Goal: Task Accomplishment & Management: Manage account settings

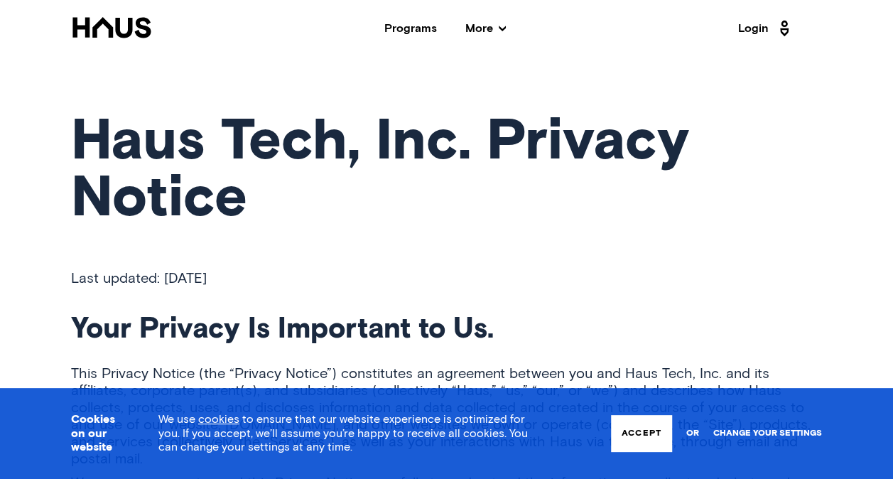
click at [758, 431] on link "Change your settings" at bounding box center [767, 433] width 109 height 10
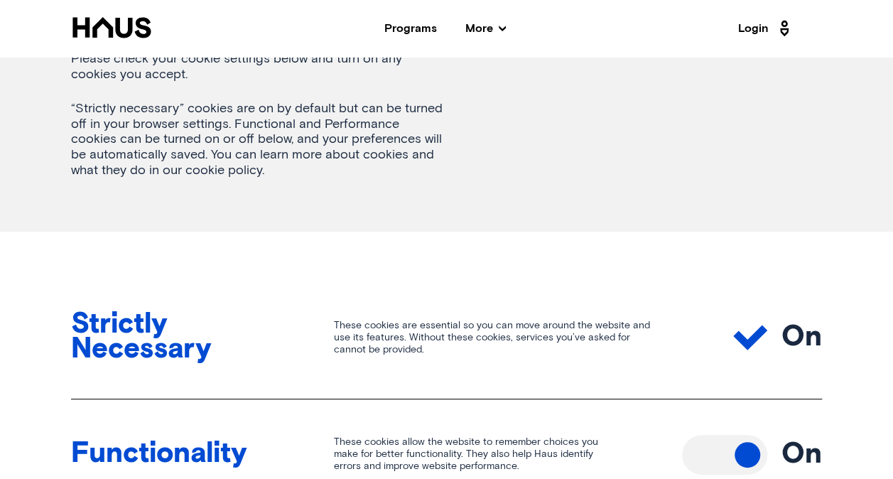
scroll to position [497, 0]
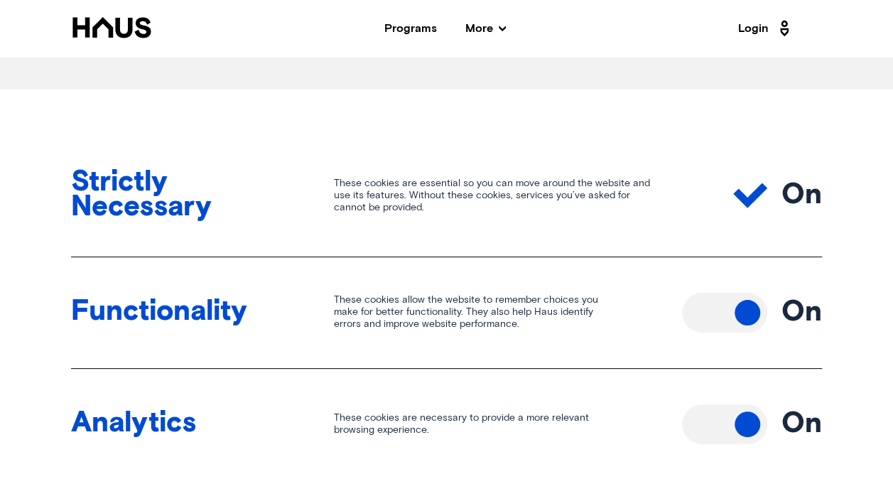
click at [748, 309] on button "Toggle off" at bounding box center [724, 313] width 85 height 40
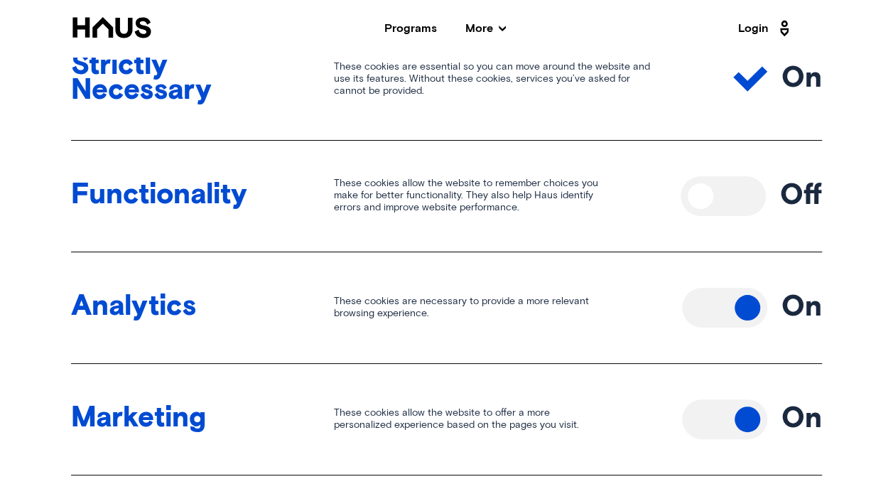
scroll to position [711, 0]
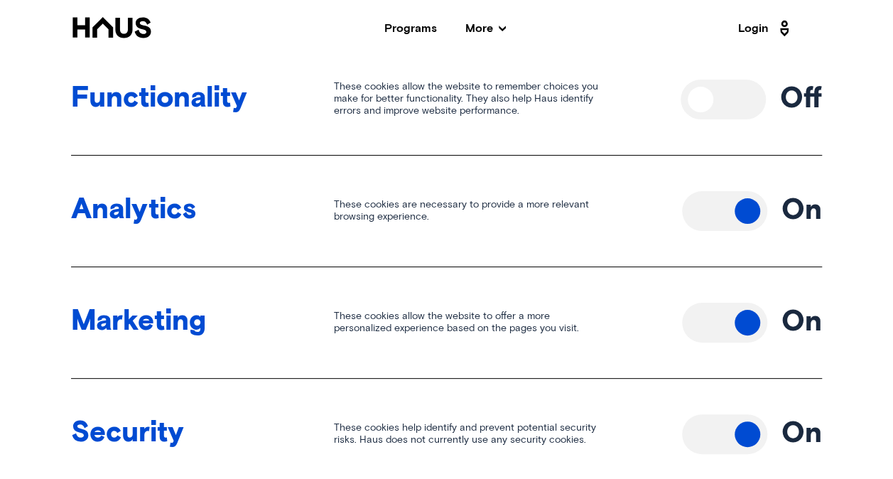
click at [738, 201] on button "Toggle off" at bounding box center [724, 211] width 85 height 40
click at [732, 327] on button "Toggle off" at bounding box center [724, 323] width 85 height 40
click at [729, 405] on div "Security These cookies help identify and prevent potential security risks. Haus…" at bounding box center [446, 435] width 751 height 112
click at [733, 438] on button "Toggle off" at bounding box center [724, 434] width 85 height 40
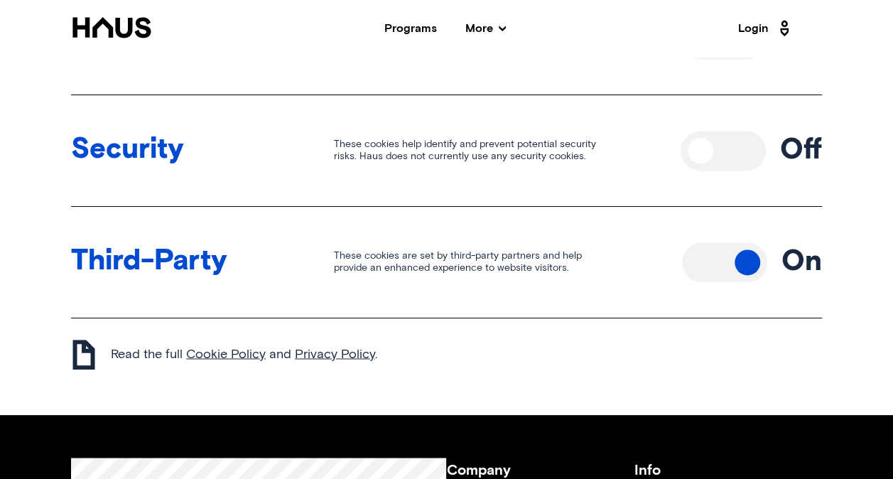
scroll to position [995, 0]
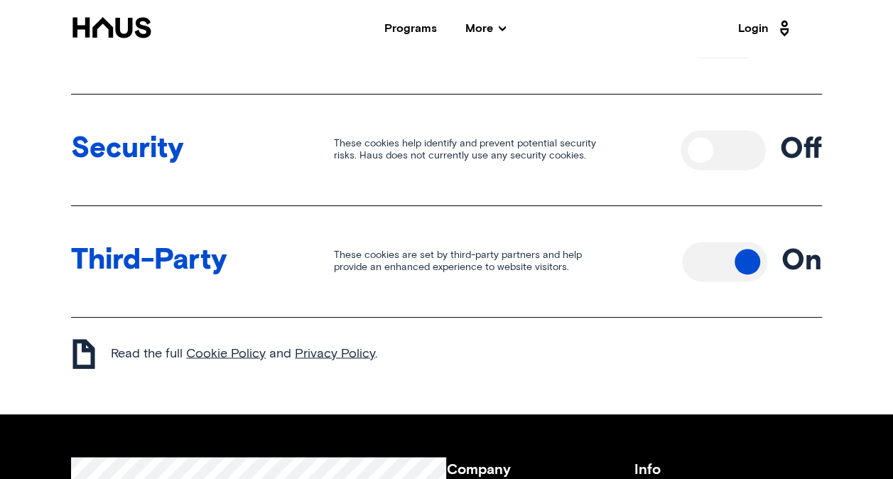
click at [721, 268] on button "Toggle off" at bounding box center [724, 262] width 85 height 40
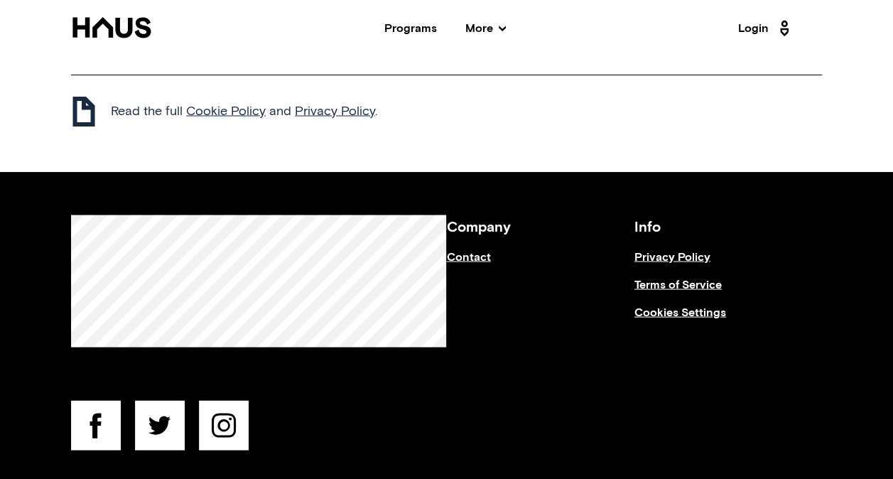
scroll to position [1279, 0]
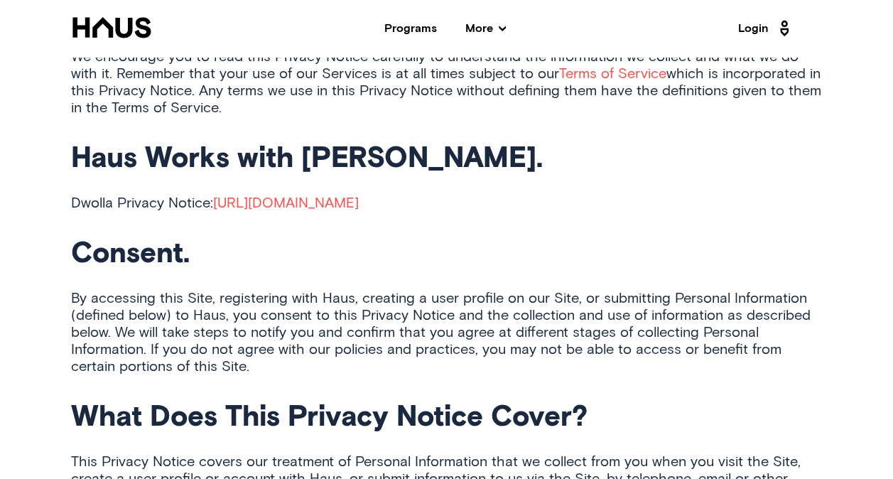
scroll to position [1656, 0]
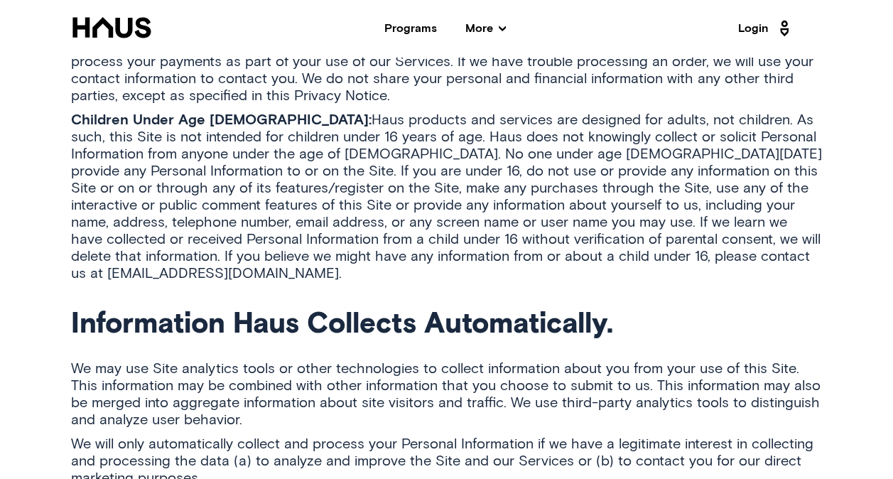
click at [467, 243] on p "Children Under Age [DEMOGRAPHIC_DATA]: Haus products and services are designed …" at bounding box center [446, 197] width 751 height 171
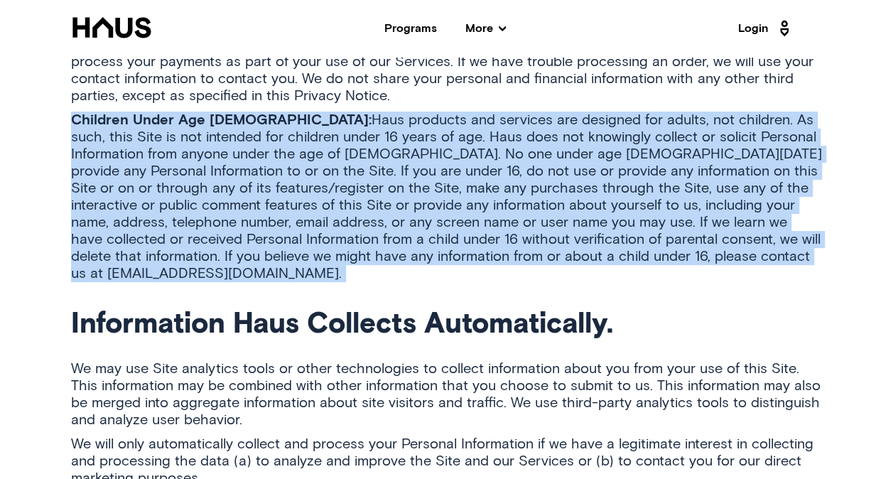
click at [467, 243] on p "Children Under Age [DEMOGRAPHIC_DATA]: Haus products and services are designed …" at bounding box center [446, 197] width 751 height 171
drag, startPoint x: 467, startPoint y: 243, endPoint x: 413, endPoint y: 244, distance: 54.0
click at [428, 244] on p "Children Under Age [DEMOGRAPHIC_DATA]: Haus products and services are designed …" at bounding box center [446, 197] width 751 height 171
click at [396, 242] on p "Children Under Age [DEMOGRAPHIC_DATA]: Haus products and services are designed …" at bounding box center [446, 197] width 751 height 171
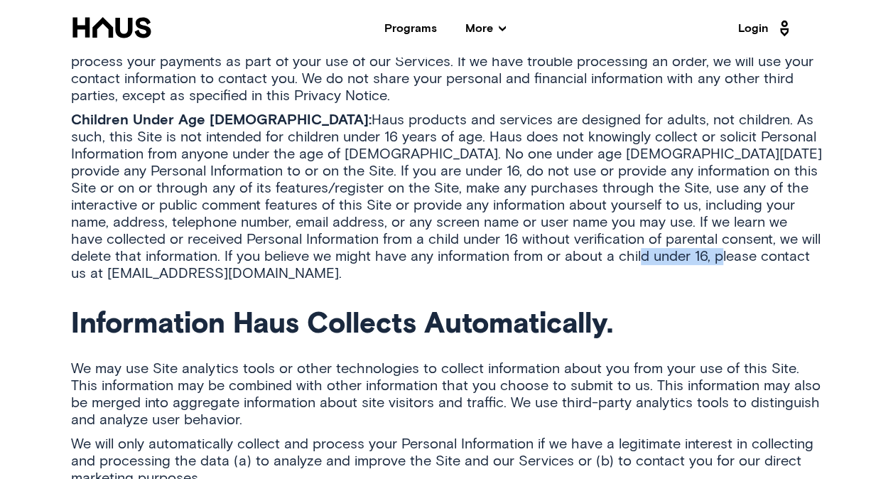
drag, startPoint x: 405, startPoint y: 239, endPoint x: 502, endPoint y: 239, distance: 96.6
click at [502, 239] on p "Children Under Age [DEMOGRAPHIC_DATA]: Haus products and services are designed …" at bounding box center [446, 197] width 751 height 171
copy p "[EMAIL_ADDRESS][DOMAIN_NAME]"
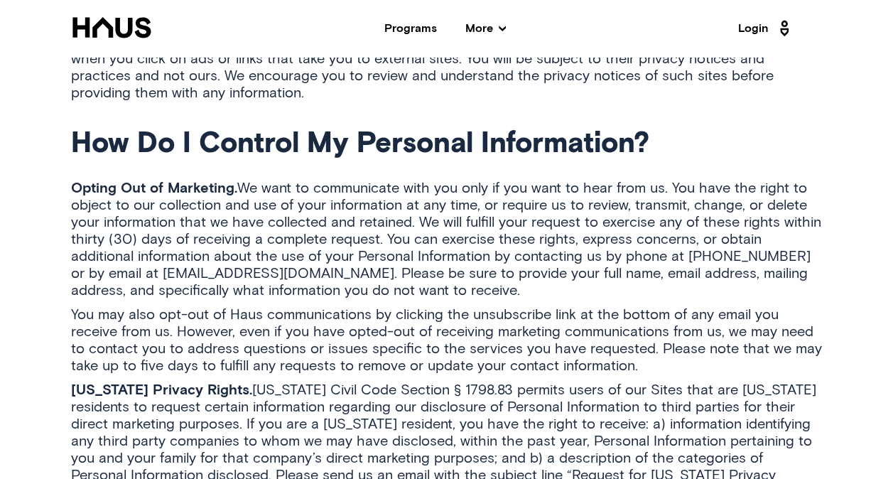
scroll to position [4790, 0]
